Goal: Task Accomplishment & Management: Manage account settings

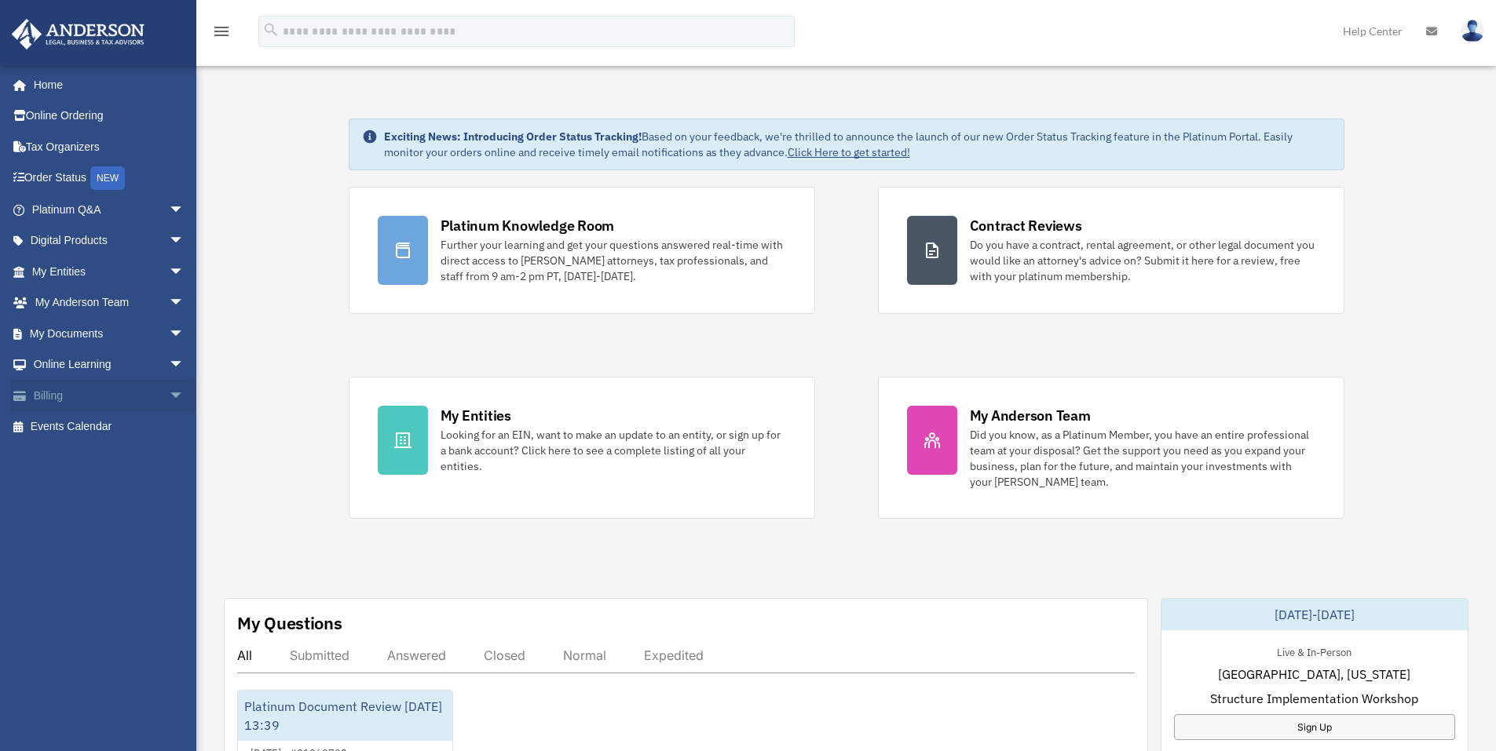
click at [76, 400] on link "Billing arrow_drop_down" at bounding box center [109, 395] width 197 height 31
click at [169, 400] on span "arrow_drop_down" at bounding box center [184, 396] width 31 height 32
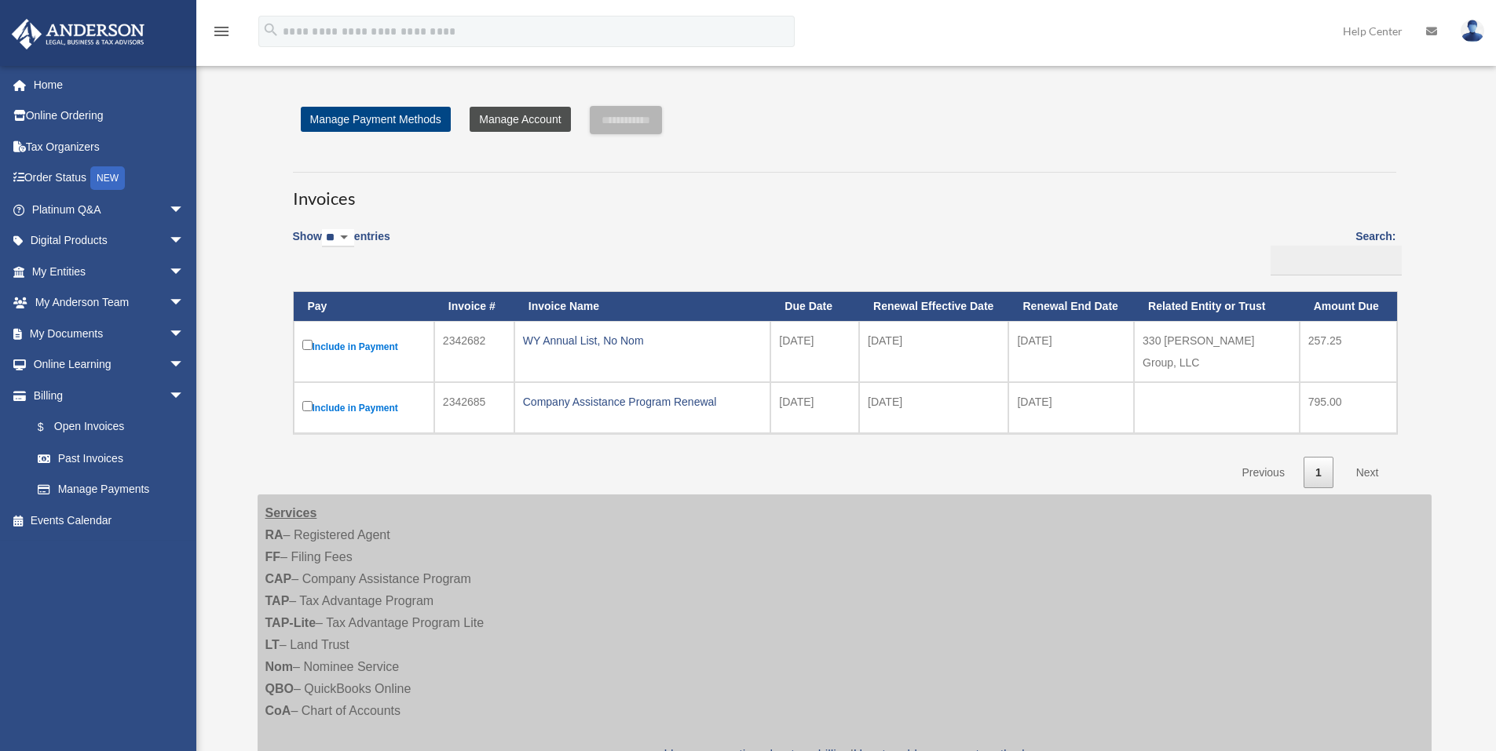
click at [510, 110] on link "Manage Account" at bounding box center [520, 119] width 100 height 25
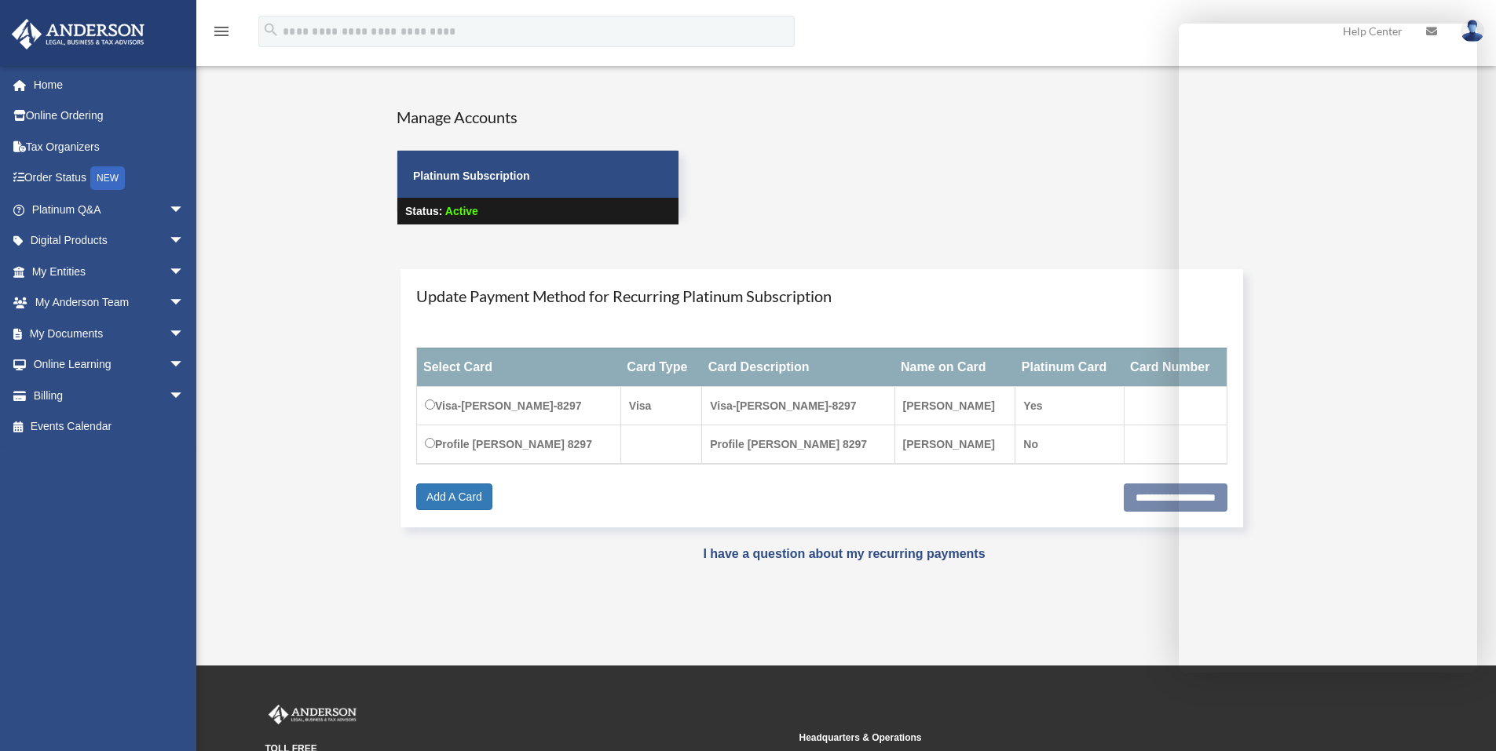
click at [839, 144] on div "Manage Accounts Platinum Subscription Status: Active" at bounding box center [844, 180] width 919 height 148
